Goal: Find contact information: Find contact information

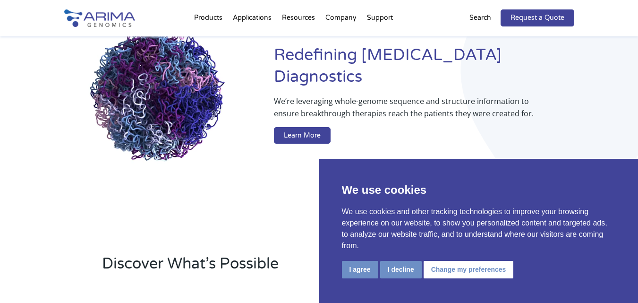
scroll to position [113, 0]
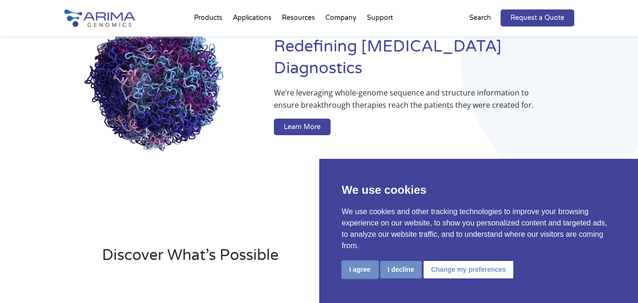
click at [356, 268] on button "I agree" at bounding box center [360, 269] width 36 height 17
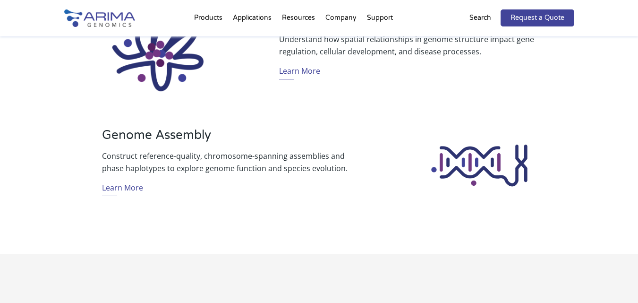
scroll to position [792, 0]
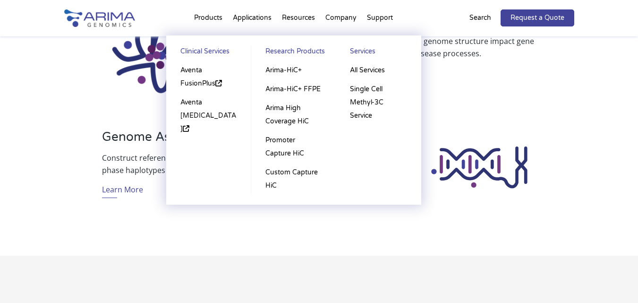
click at [208, 17] on li "Products Clinical Services Aventa FusionPlus Aventa [MEDICAL_DATA] Research Pro…" at bounding box center [208, 20] width 39 height 32
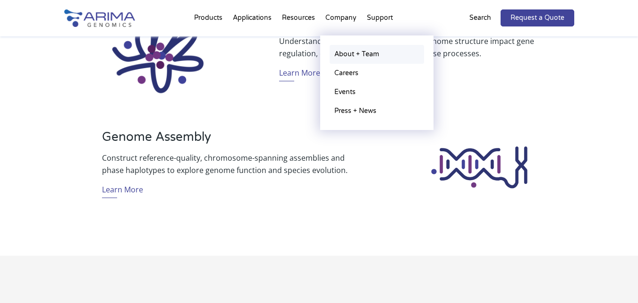
click at [345, 59] on link "About + Team" at bounding box center [377, 54] width 94 height 19
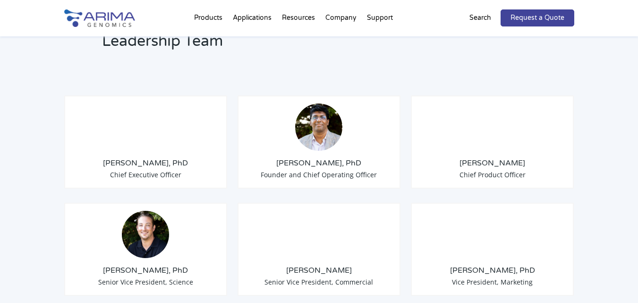
scroll to position [718, 0]
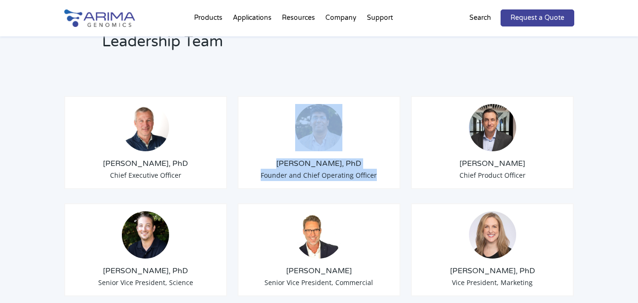
drag, startPoint x: 281, startPoint y: 87, endPoint x: 389, endPoint y: 163, distance: 132.0
click at [389, 163] on div "Sid Selvaraj, PhD Founder and Chief Operating Officer" at bounding box center [319, 142] width 163 height 93
copy div "Sid Selvaraj, PhD Founder and Chief Operating Officer"
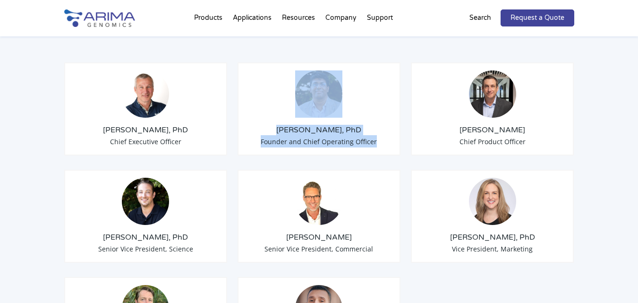
scroll to position [756, 0]
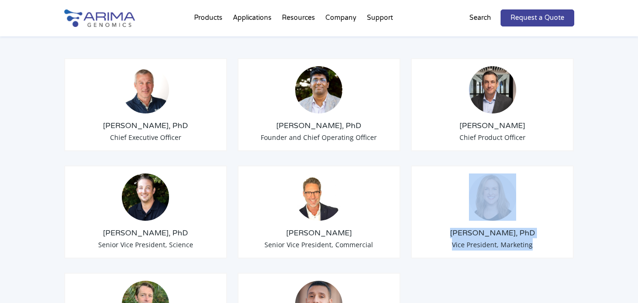
drag, startPoint x: 452, startPoint y: 160, endPoint x: 543, endPoint y: 229, distance: 114.3
click at [543, 229] on div "Erin Davis, PhD Vice President, Marketing" at bounding box center [492, 211] width 163 height 93
copy div "Erin Davis, PhD Vice President, Marketing"
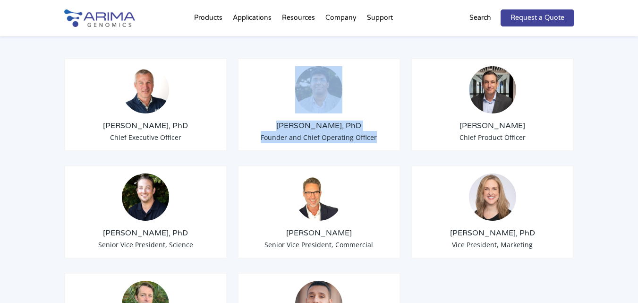
drag, startPoint x: 281, startPoint y: 66, endPoint x: 386, endPoint y: 127, distance: 122.4
click at [386, 129] on div "Sid Selvaraj, PhD Founder and Chief Operating Officer" at bounding box center [319, 104] width 163 height 93
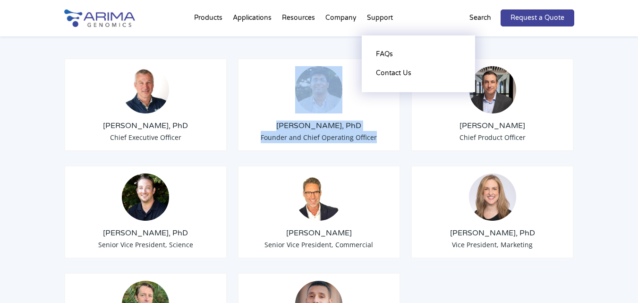
copy div "Sid Selvaraj, PhD Founder and Chief Operating Officer"
